Goal: Task Accomplishment & Management: Use online tool/utility

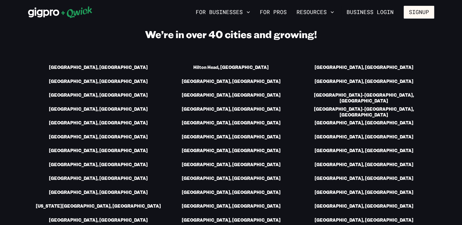
scroll to position [842, 0]
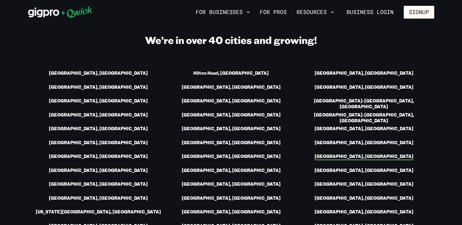
click at [371, 154] on link "[GEOGRAPHIC_DATA], [GEOGRAPHIC_DATA]" at bounding box center [364, 157] width 99 height 6
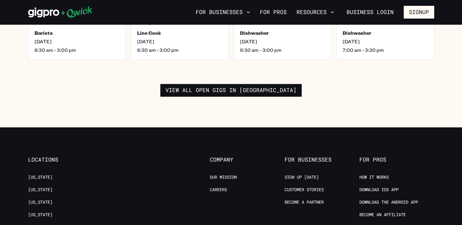
scroll to position [987, 0]
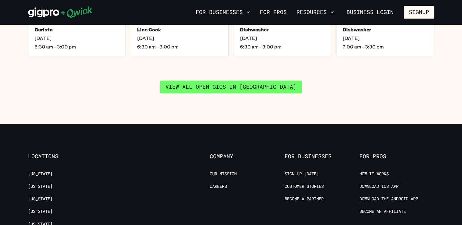
click at [229, 81] on link "View all open gigs in [GEOGRAPHIC_DATA]" at bounding box center [230, 87] width 141 height 13
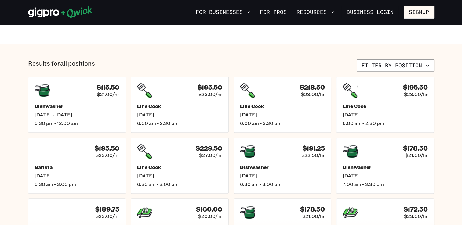
scroll to position [221, 0]
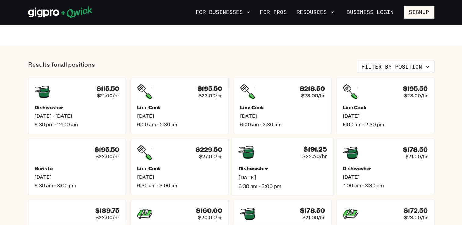
click at [272, 166] on h5 "Dishwasher" at bounding box center [282, 169] width 89 height 6
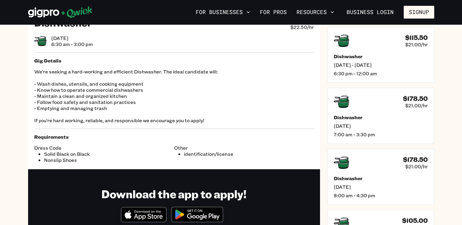
scroll to position [5, 0]
